Goal: Share content

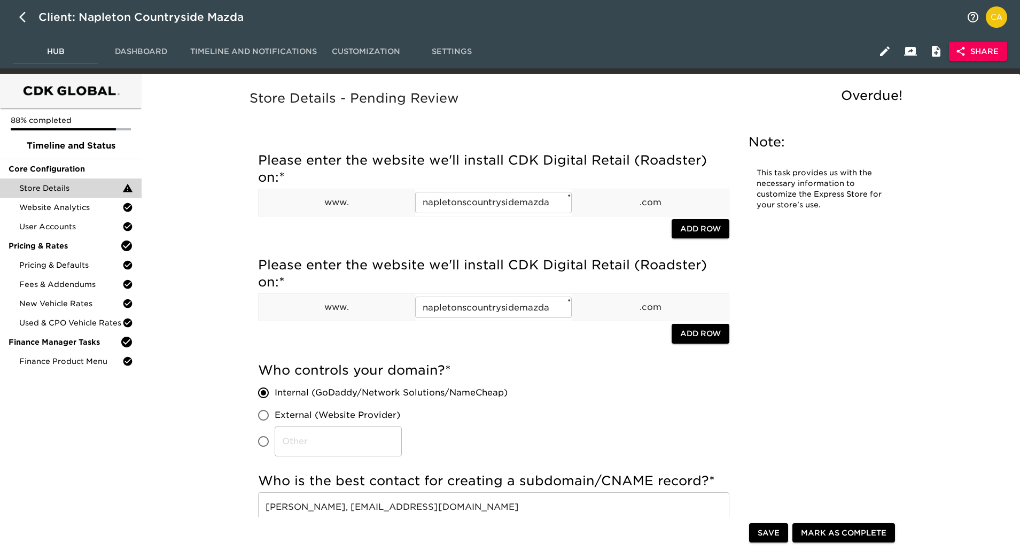
click at [974, 49] on span "Share" at bounding box center [978, 51] width 41 height 13
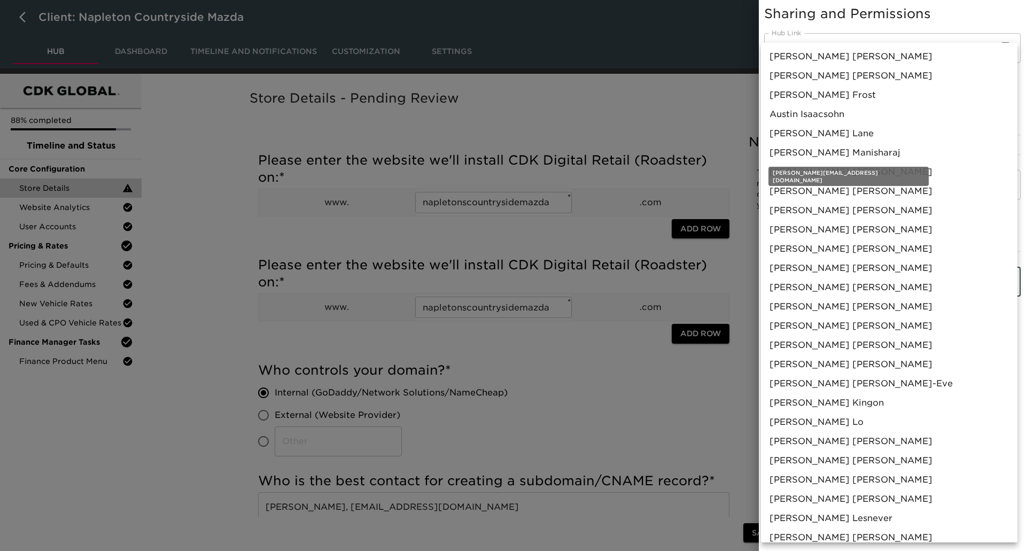
click at [847, 151] on span "[PERSON_NAME]" at bounding box center [835, 152] width 131 height 13
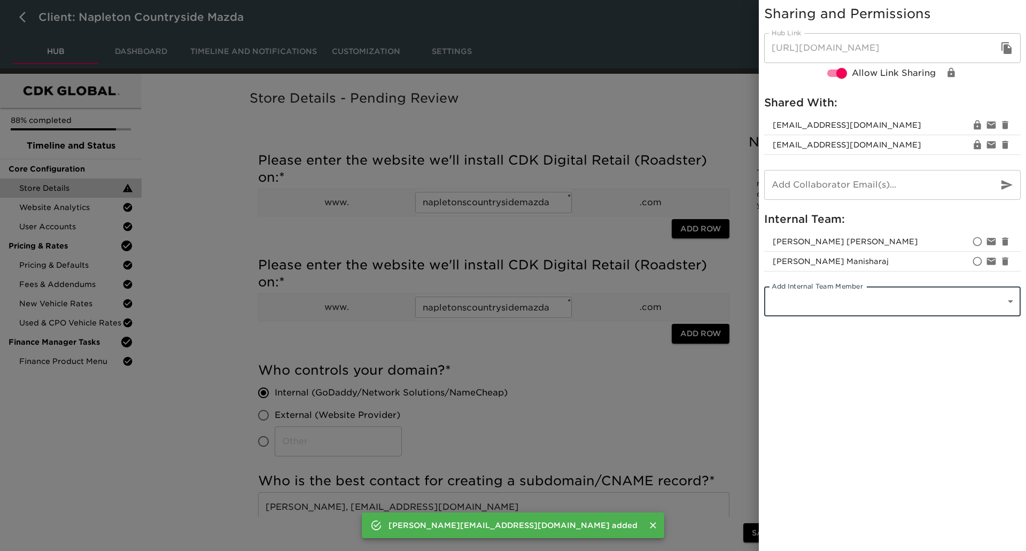
click at [682, 91] on div at bounding box center [513, 275] width 1026 height 551
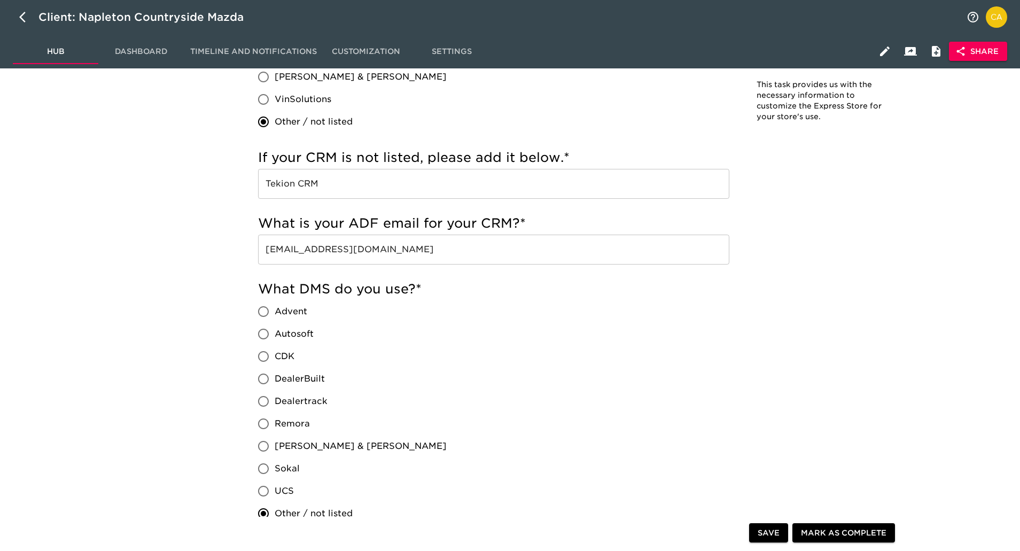
scroll to position [855, 0]
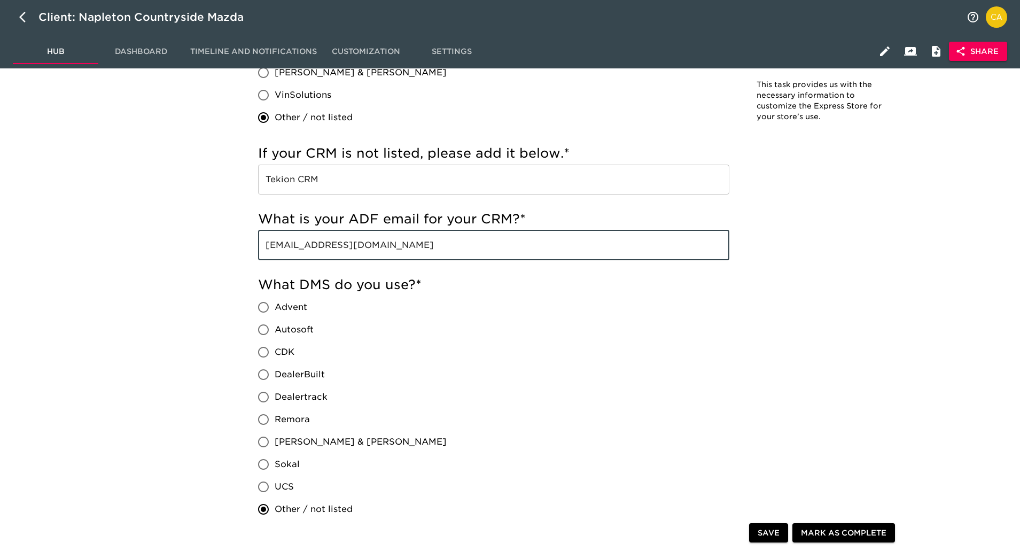
drag, startPoint x: 456, startPoint y: 252, endPoint x: 161, endPoint y: 248, distance: 295.0
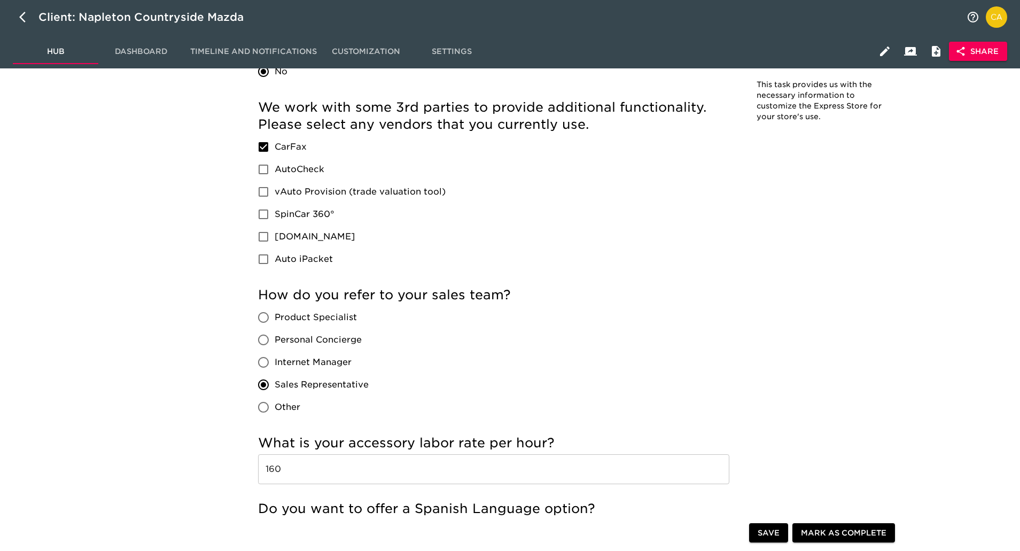
scroll to position [1817, 0]
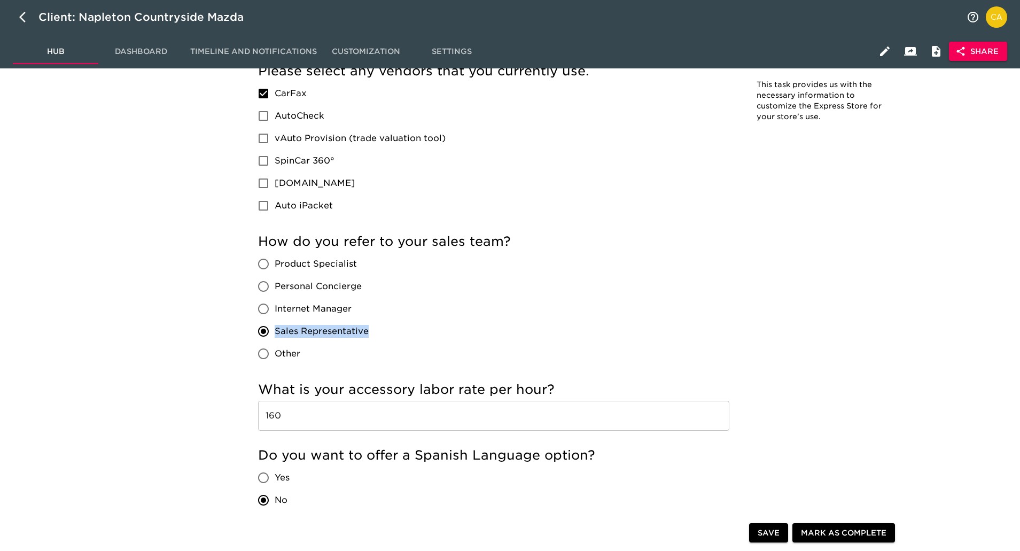
drag, startPoint x: 372, startPoint y: 330, endPoint x: 277, endPoint y: 330, distance: 95.1
click at [277, 330] on div "Product Specialist Personal Concierge Internet Manager Sales Representative Oth…" at bounding box center [317, 309] width 119 height 112
copy span "Sales Representative"
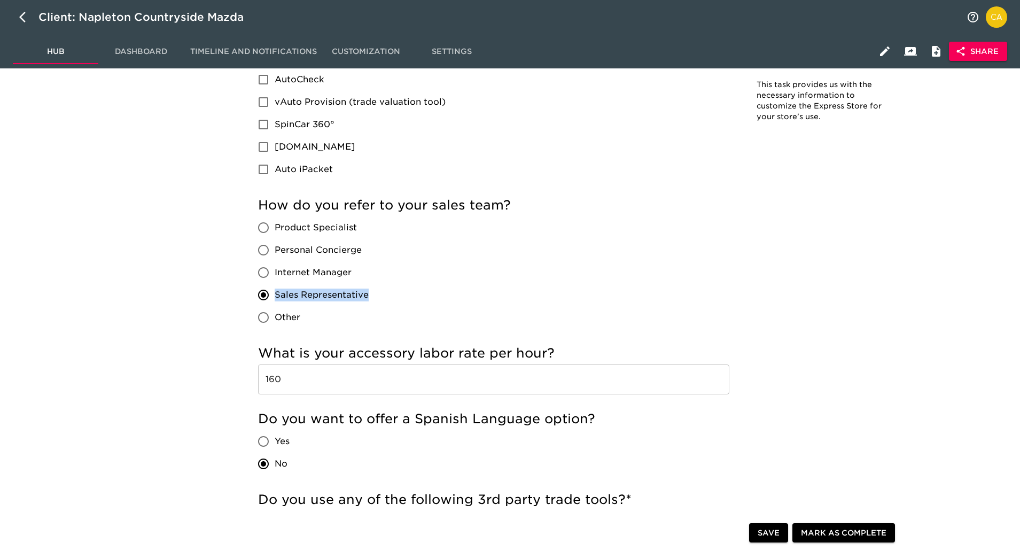
scroll to position [1870, 0]
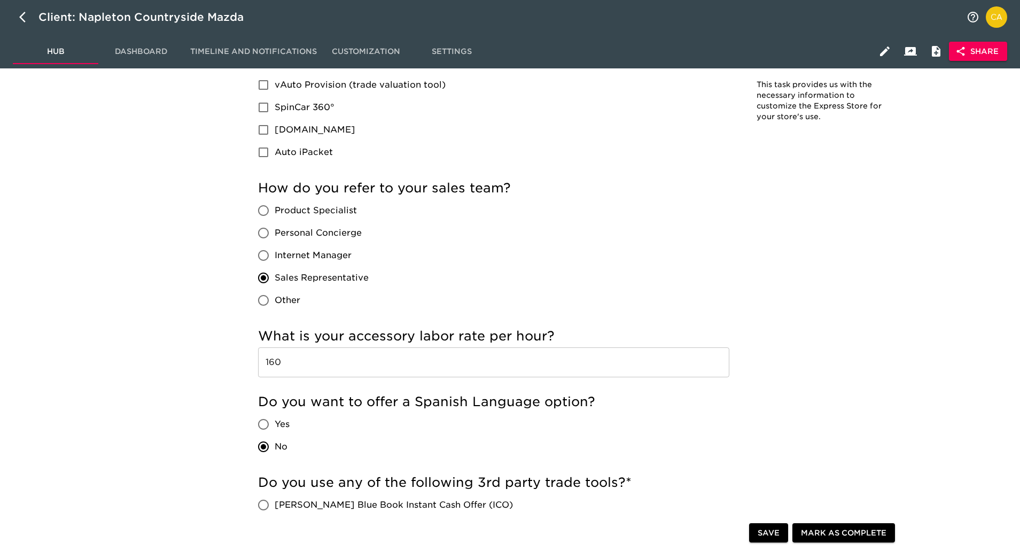
click at [288, 366] on input "160" at bounding box center [493, 362] width 471 height 30
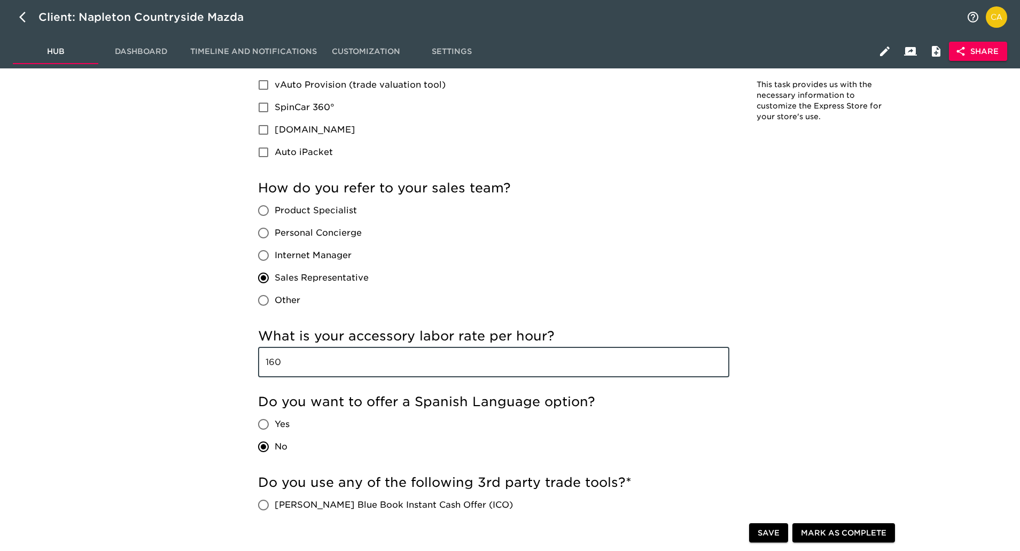
click at [288, 366] on input "160" at bounding box center [493, 362] width 471 height 30
